Goal: Answer question/provide support: Share knowledge or assist other users

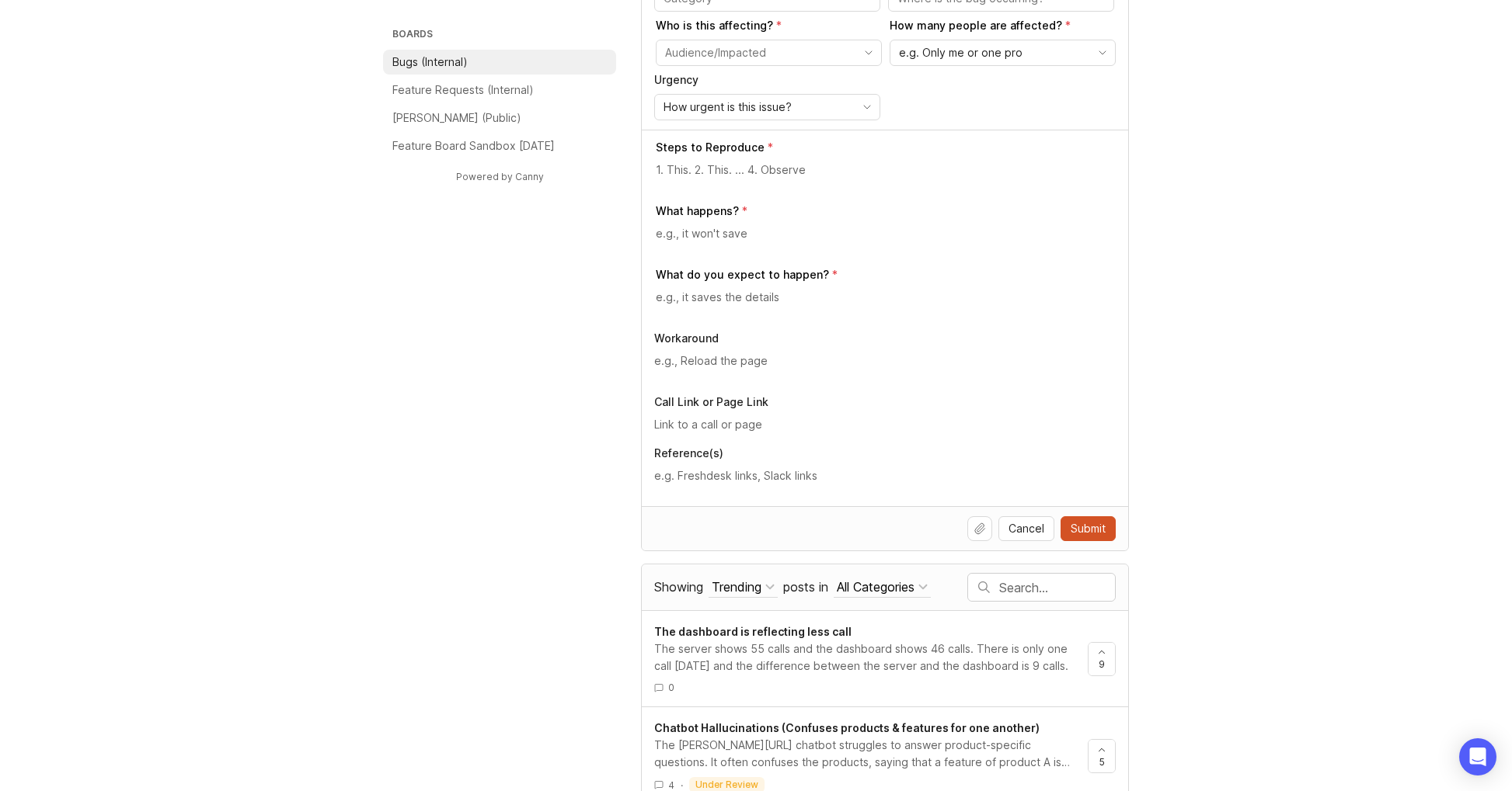
scroll to position [335, 0]
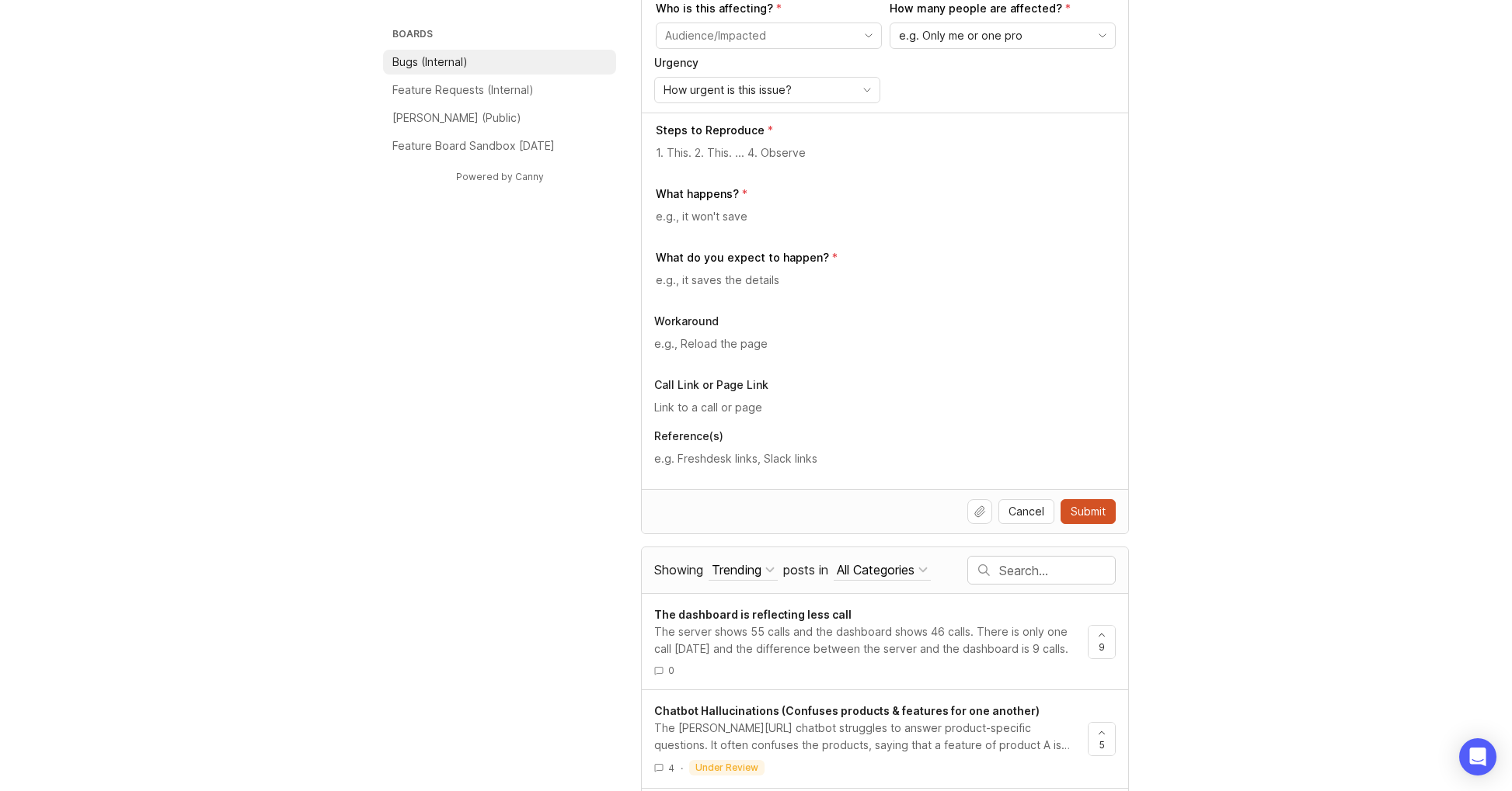
click at [766, 568] on button "Trending" at bounding box center [743, 570] width 69 height 21
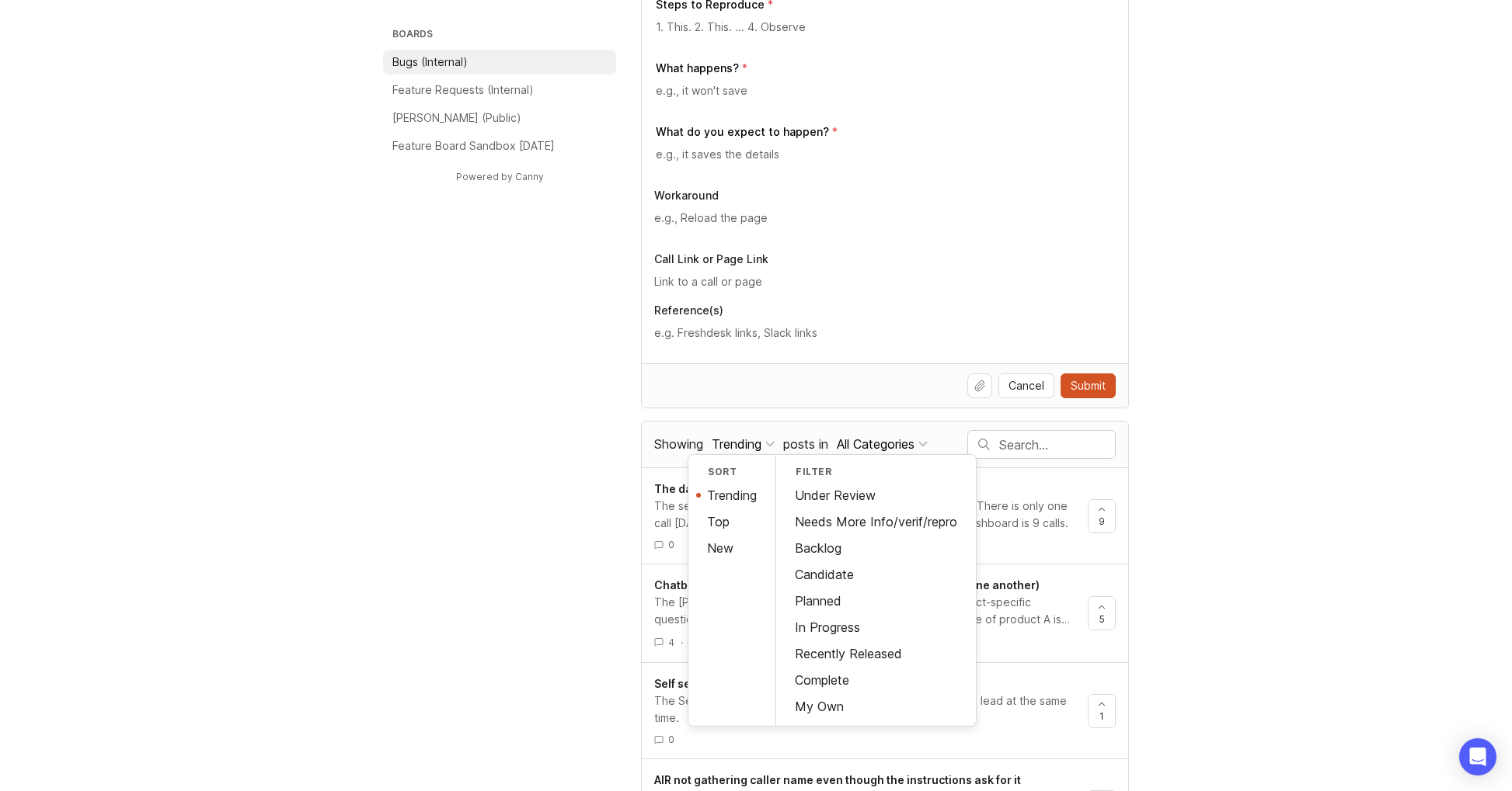
scroll to position [462, 0]
click at [820, 716] on div "My Own" at bounding box center [876, 705] width 199 height 26
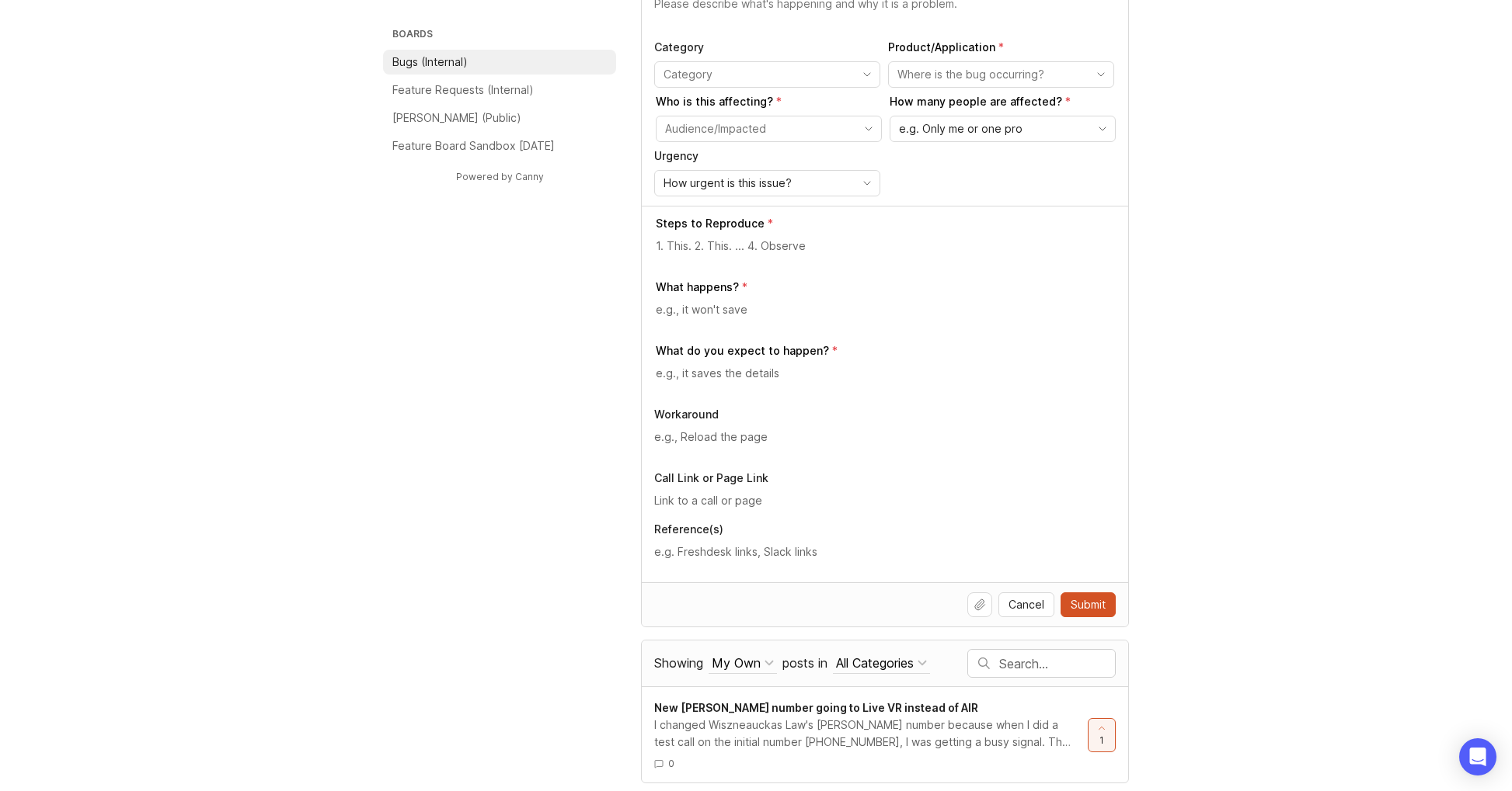
scroll to position [240, 0]
click at [844, 709] on span "New [PERSON_NAME] number going to Live VR instead of AIR" at bounding box center [816, 709] width 324 height 13
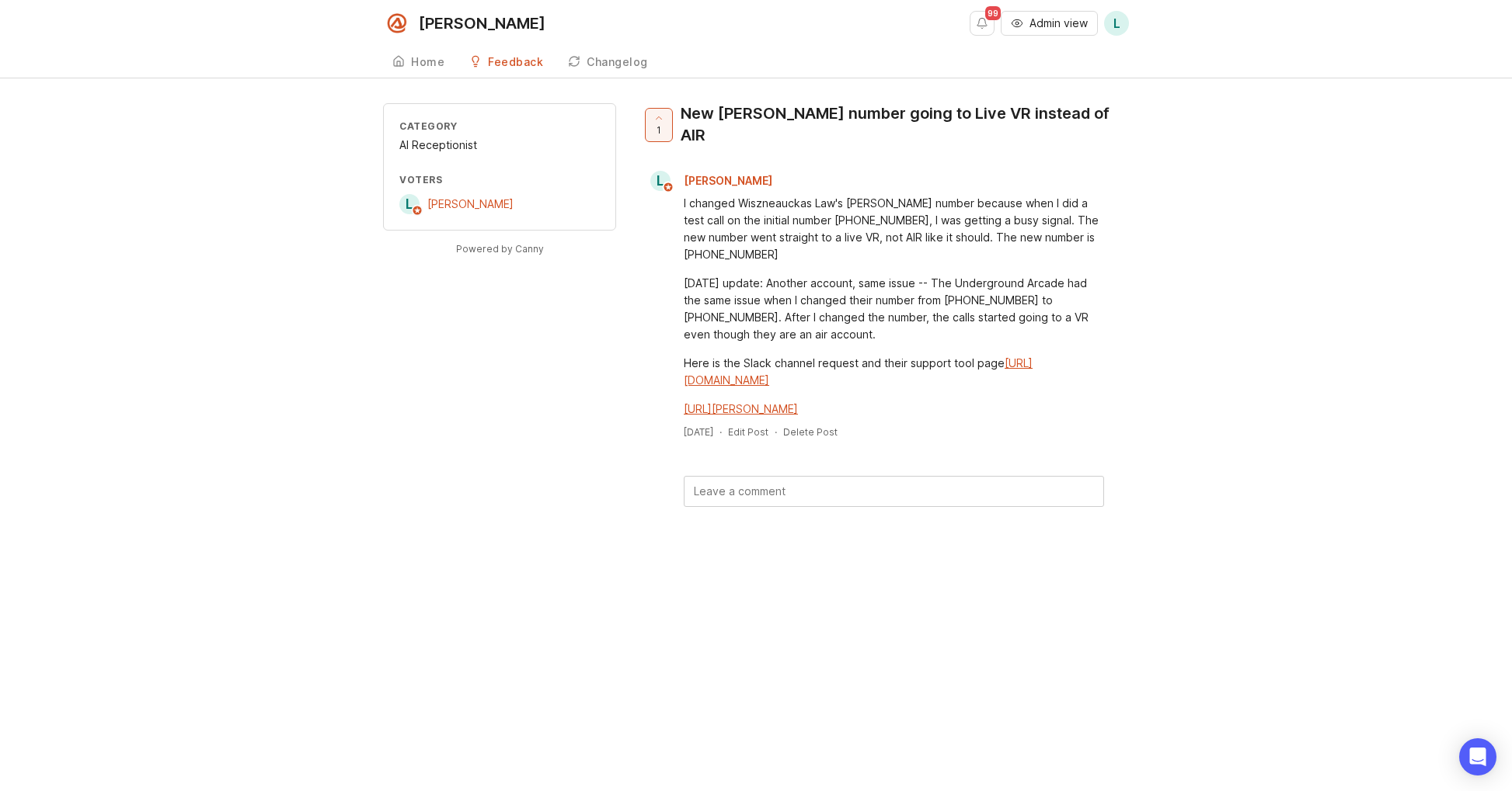
click at [904, 119] on div "New [PERSON_NAME] number going to Live VR instead of AIR" at bounding box center [898, 124] width 436 height 44
click at [707, 120] on div "New [PERSON_NAME] number going to Live VR instead of AIR" at bounding box center [898, 124] width 436 height 44
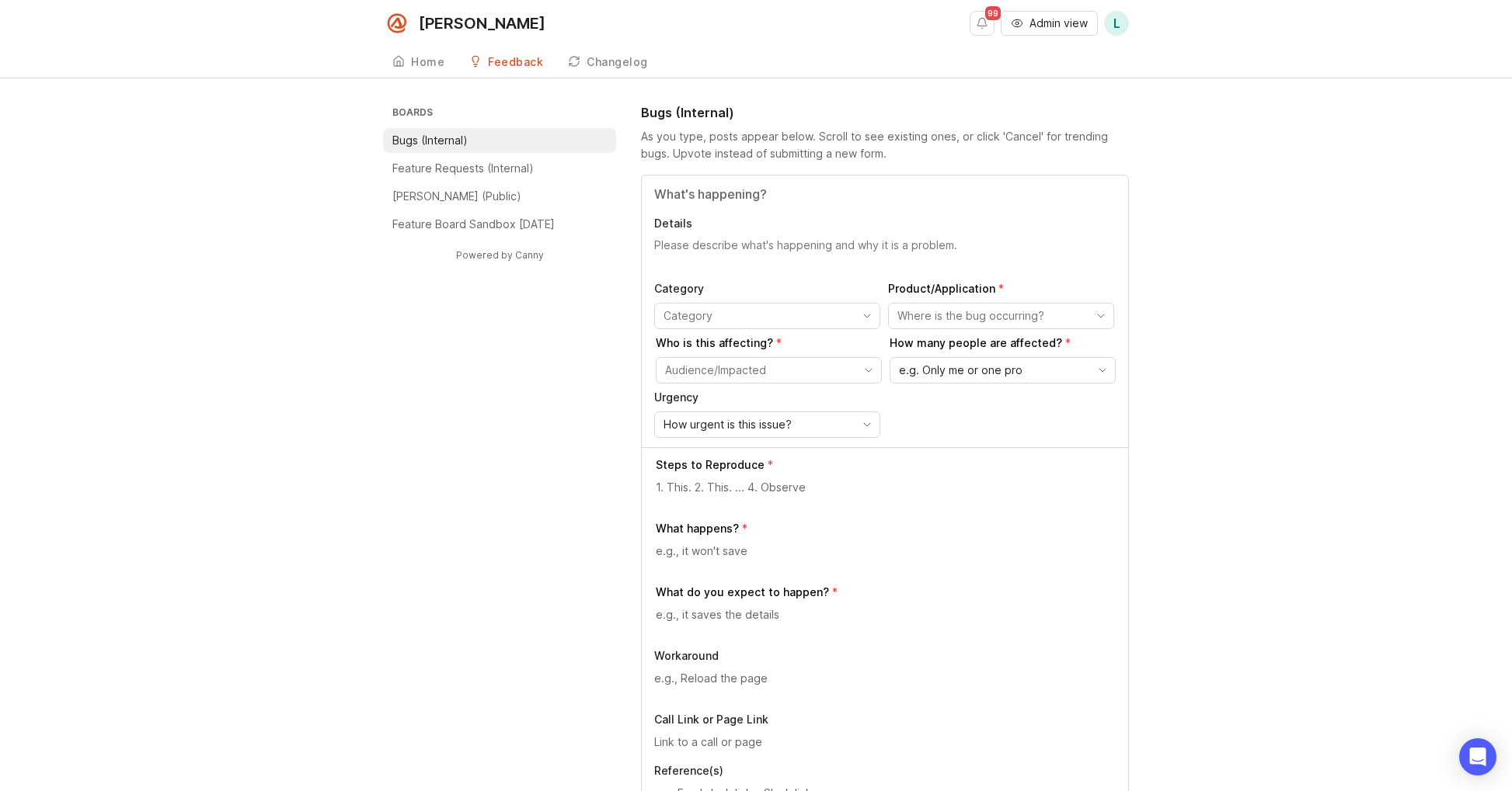
scroll to position [242, 0]
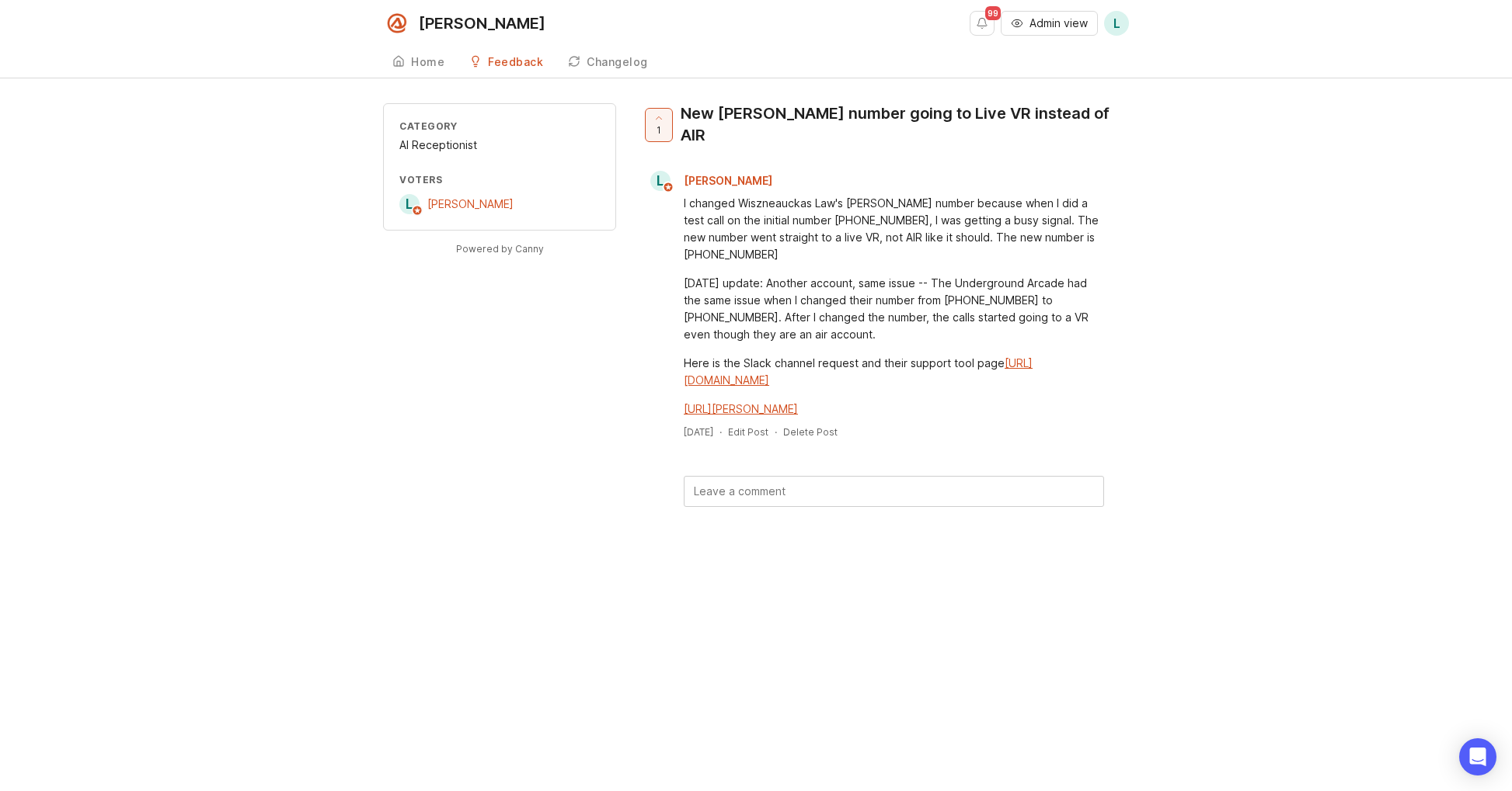
click at [486, 202] on span "[PERSON_NAME]" at bounding box center [470, 204] width 86 height 13
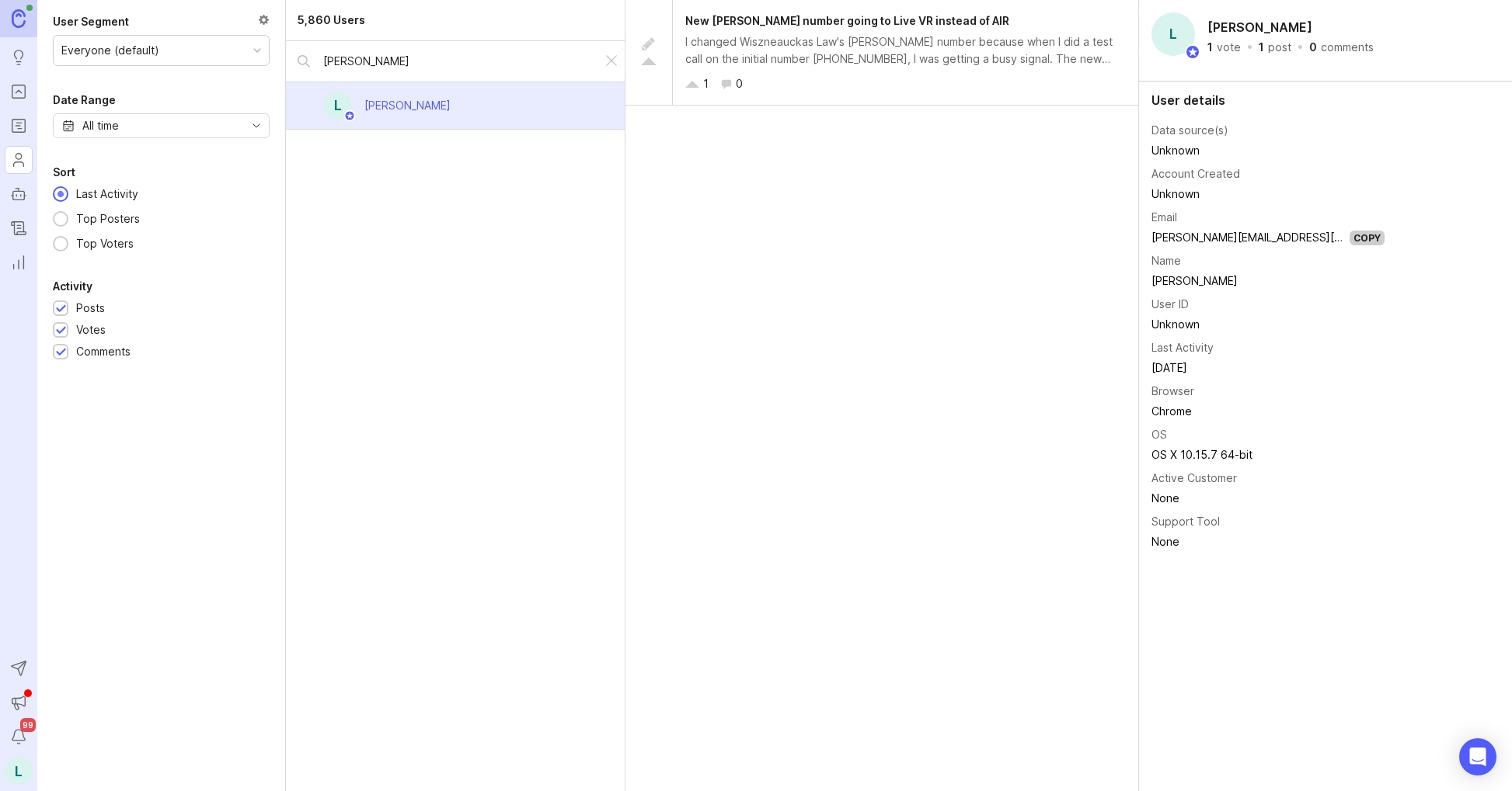
click at [805, 15] on span "New [PERSON_NAME] number going to Live VR instead of AIR" at bounding box center [847, 20] width 324 height 13
